Goal: Transaction & Acquisition: Purchase product/service

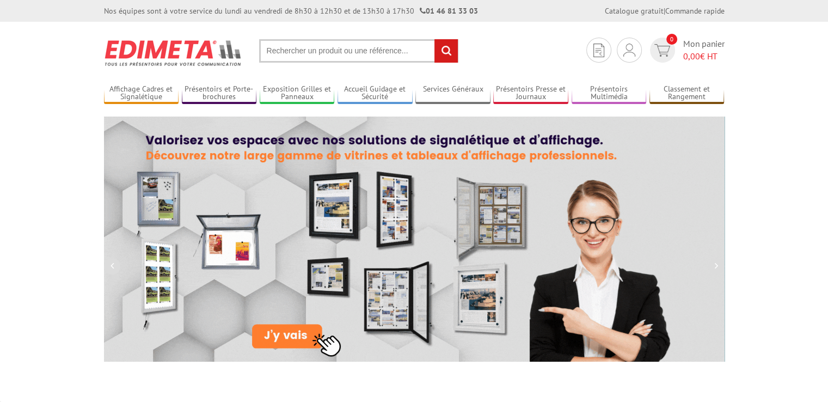
click at [287, 51] on input "text" at bounding box center [358, 50] width 199 height 23
click at [284, 53] on input "text" at bounding box center [358, 50] width 199 height 23
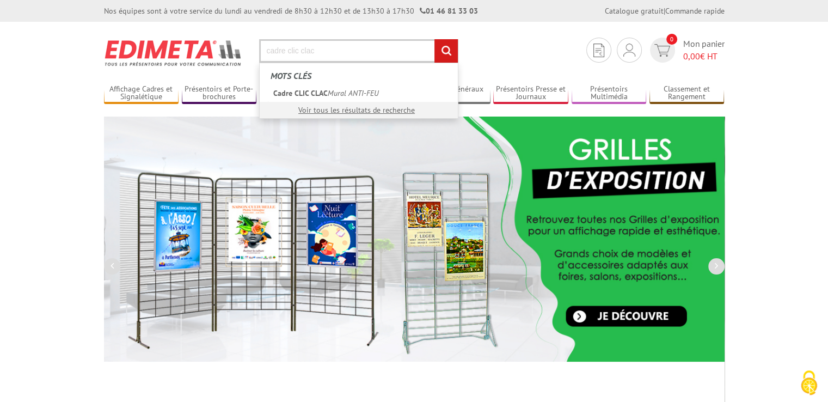
type input "cadre clic clac"
click at [450, 50] on input "rechercher" at bounding box center [445, 50] width 23 height 23
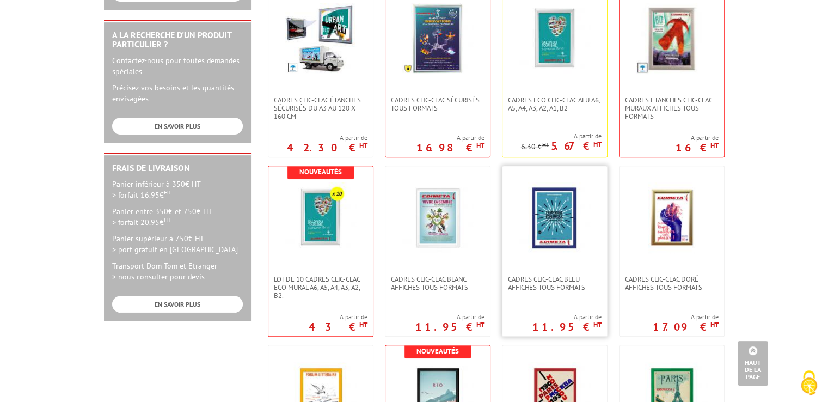
scroll to position [435, 0]
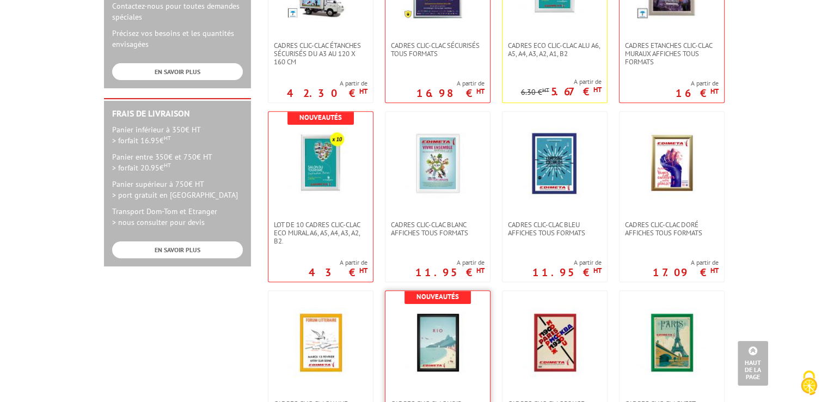
click at [442, 330] on img at bounding box center [437, 342] width 71 height 71
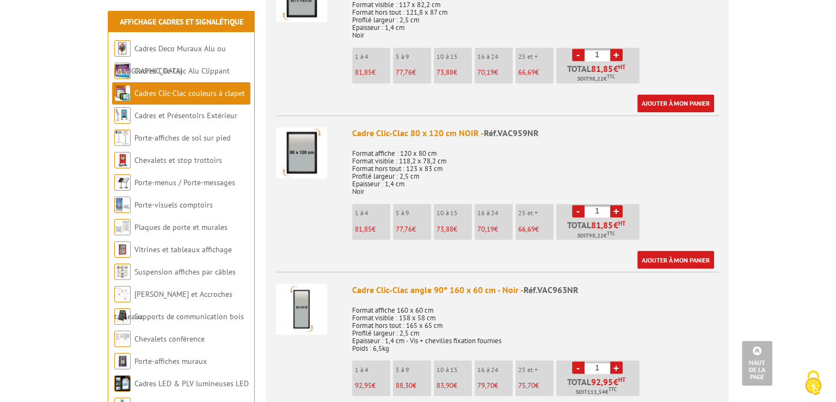
scroll to position [1850, 0]
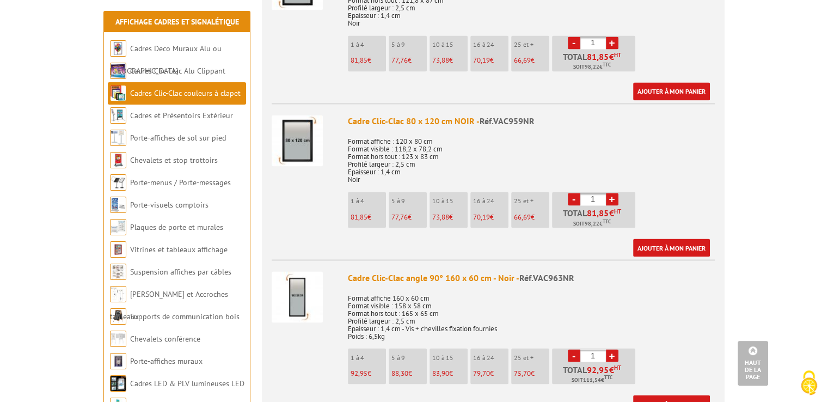
click at [613, 196] on link "+" at bounding box center [612, 199] width 13 height 13
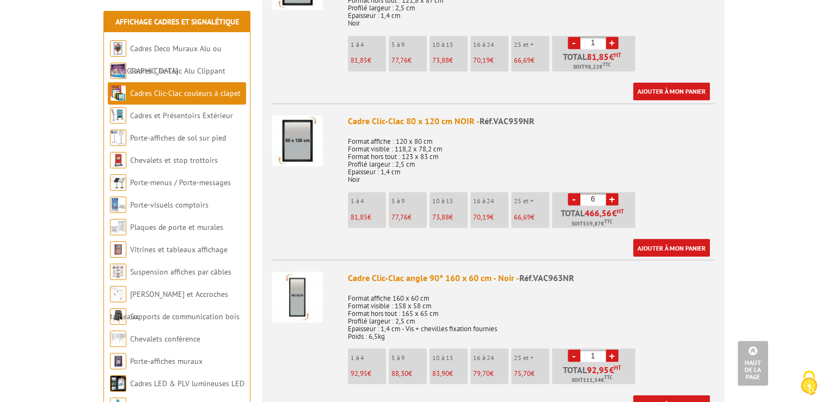
click at [613, 196] on link "+" at bounding box center [612, 199] width 13 height 13
type input "10"
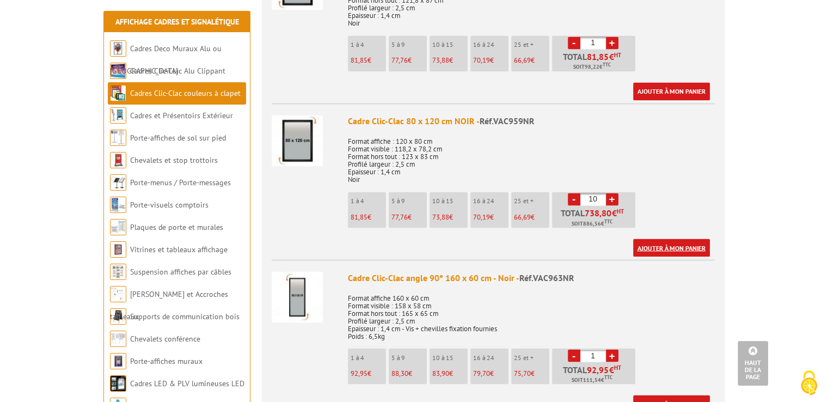
click at [670, 243] on link "Ajouter à mon panier" at bounding box center [671, 247] width 77 height 18
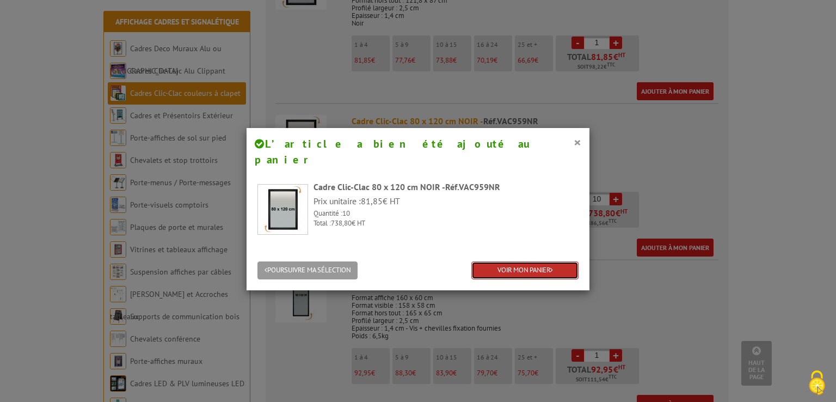
click at [512, 261] on link "VOIR MON PANIER" at bounding box center [524, 270] width 107 height 18
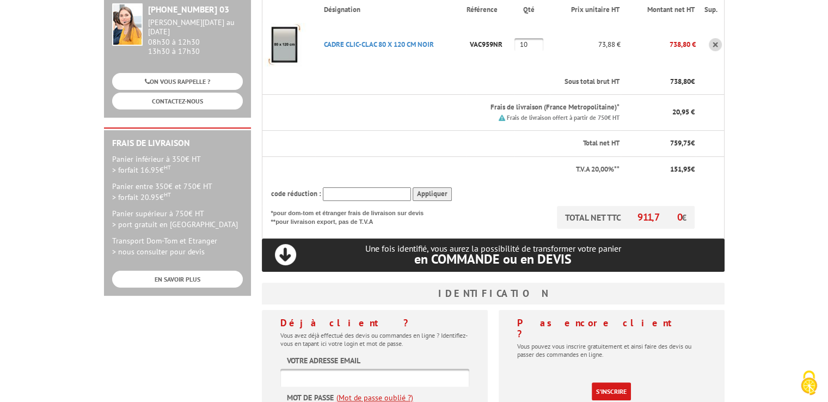
scroll to position [272, 0]
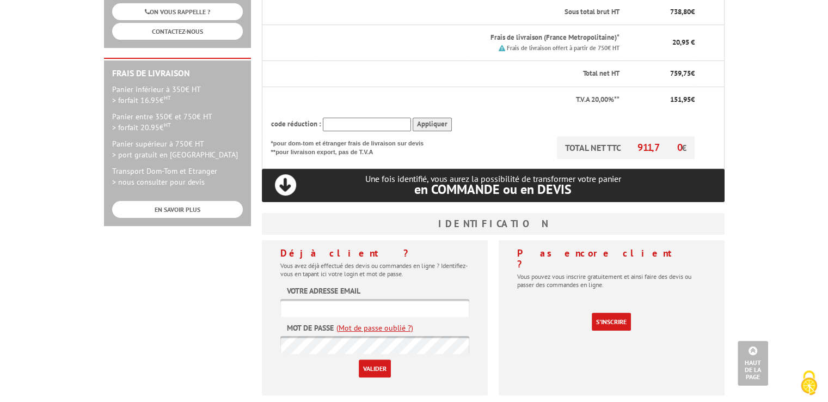
type input "eddy.herbelin@hmy-group.com"
click at [377, 359] on input "Valider" at bounding box center [375, 368] width 32 height 18
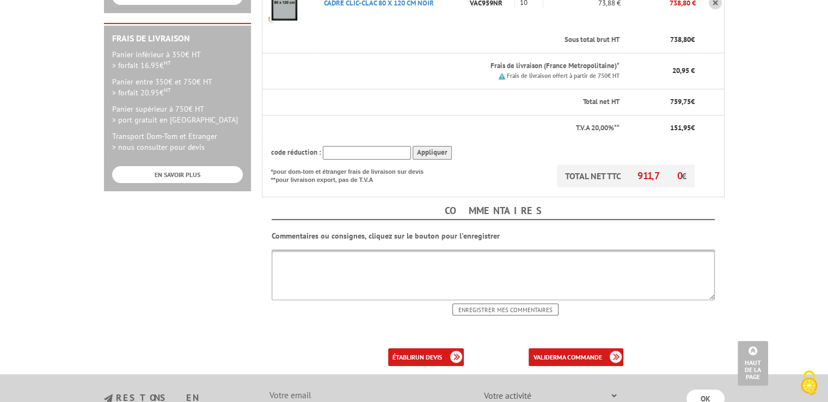
scroll to position [327, 0]
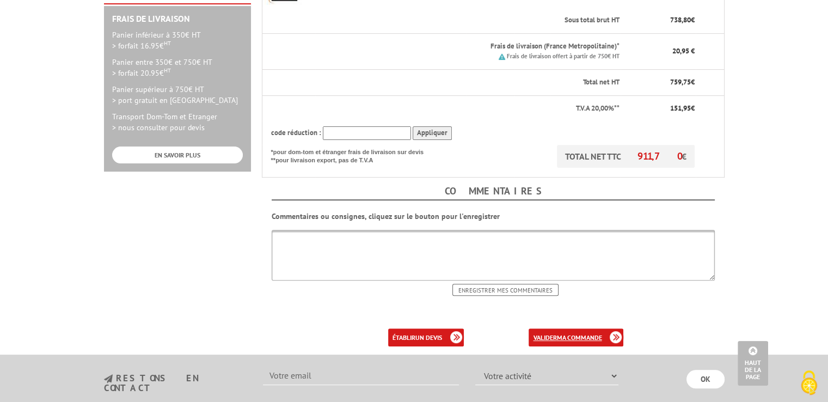
click at [580, 333] on b "ma commande" at bounding box center [578, 337] width 45 height 8
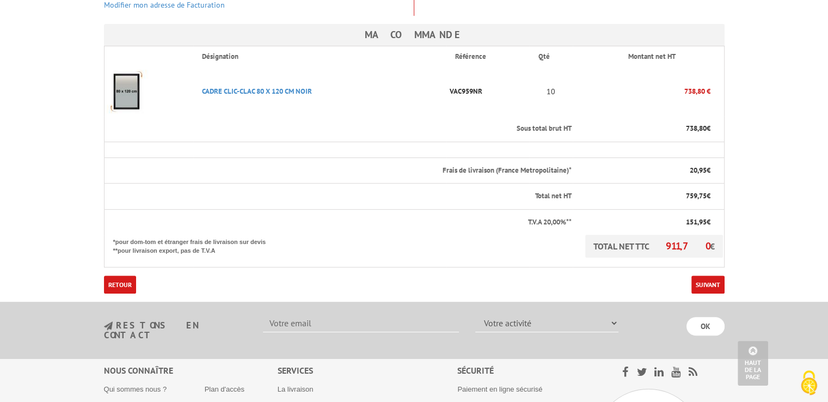
scroll to position [327, 0]
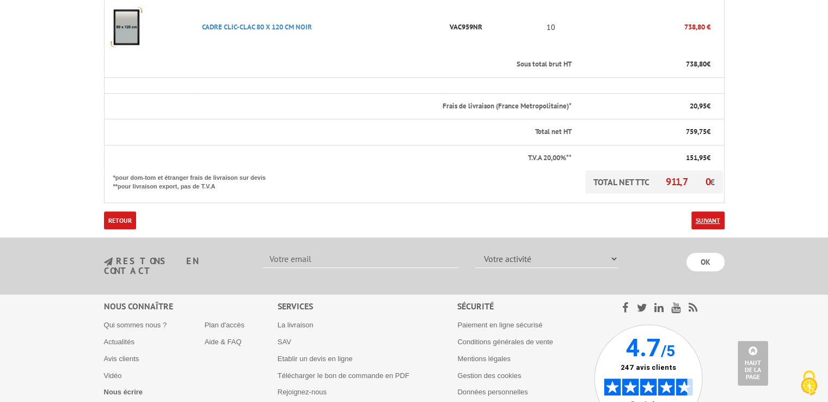
click at [709, 211] on link "Suivant" at bounding box center [707, 220] width 33 height 18
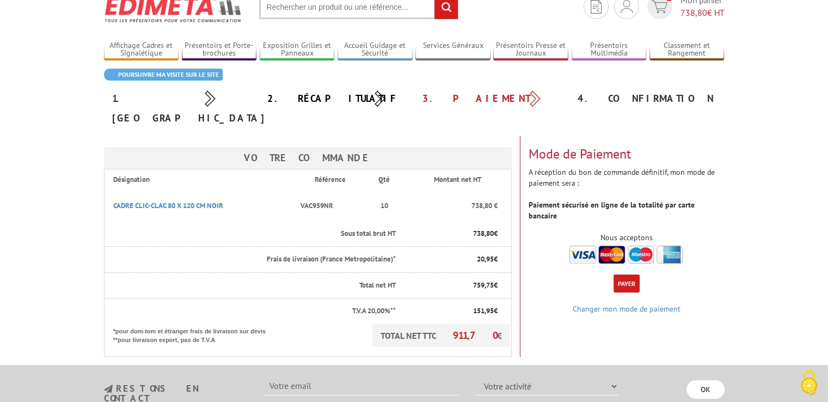
scroll to position [109, 0]
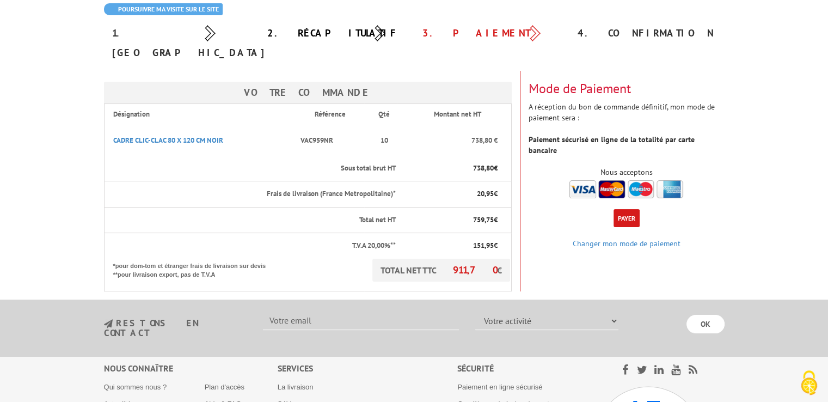
drag, startPoint x: 744, startPoint y: 147, endPoint x: 739, endPoint y: 150, distance: 5.6
click at [744, 146] on body "L'adresse de ce site précédée de https indique que vous êtes sur un site sécuri…" at bounding box center [414, 220] width 828 height 659
click at [627, 209] on button "Payer" at bounding box center [626, 218] width 26 height 18
